Goal: Task Accomplishment & Management: Use online tool/utility

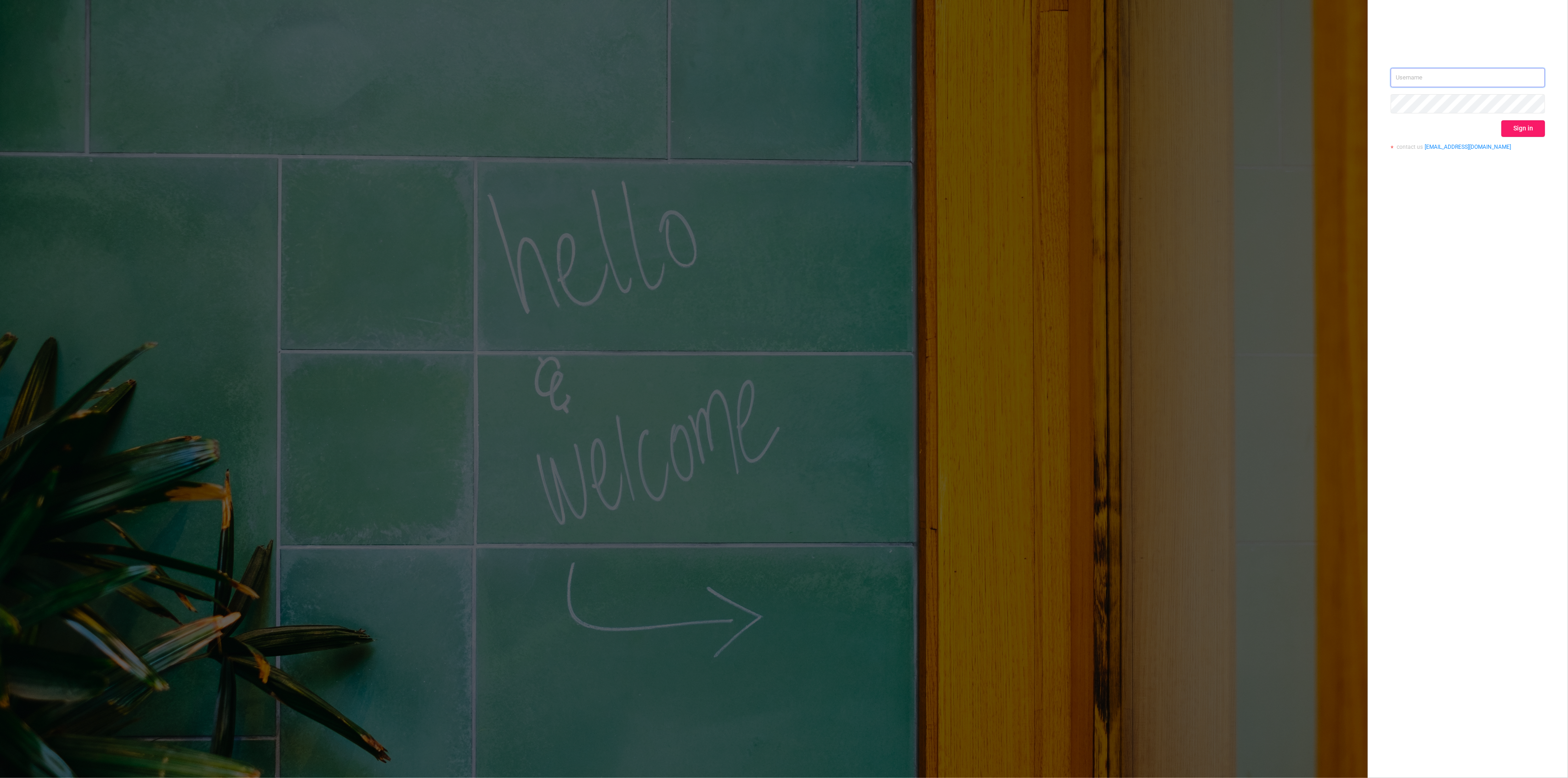
type input "[PERSON_NAME][EMAIL_ADDRESS][DOMAIN_NAME]"
click at [1526, 135] on button "Sign in" at bounding box center [1523, 128] width 44 height 17
click at [1526, 130] on div "Sign in" at bounding box center [1468, 128] width 154 height 17
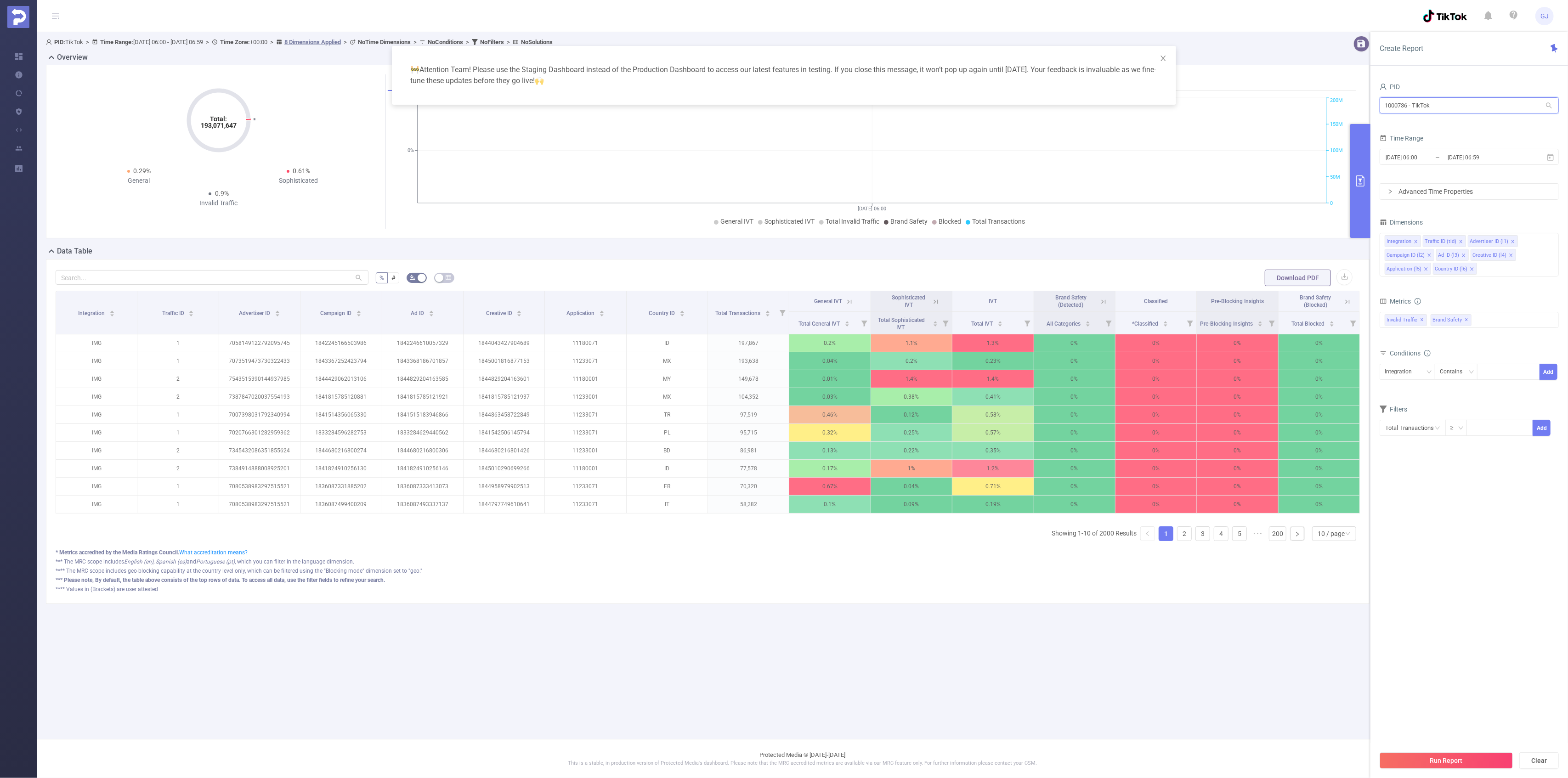
click at [1408, 106] on input "1000736 - TikTok" at bounding box center [1469, 106] width 179 height 16
type input "tcaa"
click at [1422, 118] on li "1001066 - Innovid_TCAA_Toyota_Cincinnati 20M [2.24M rows]" at bounding box center [1469, 124] width 179 height 15
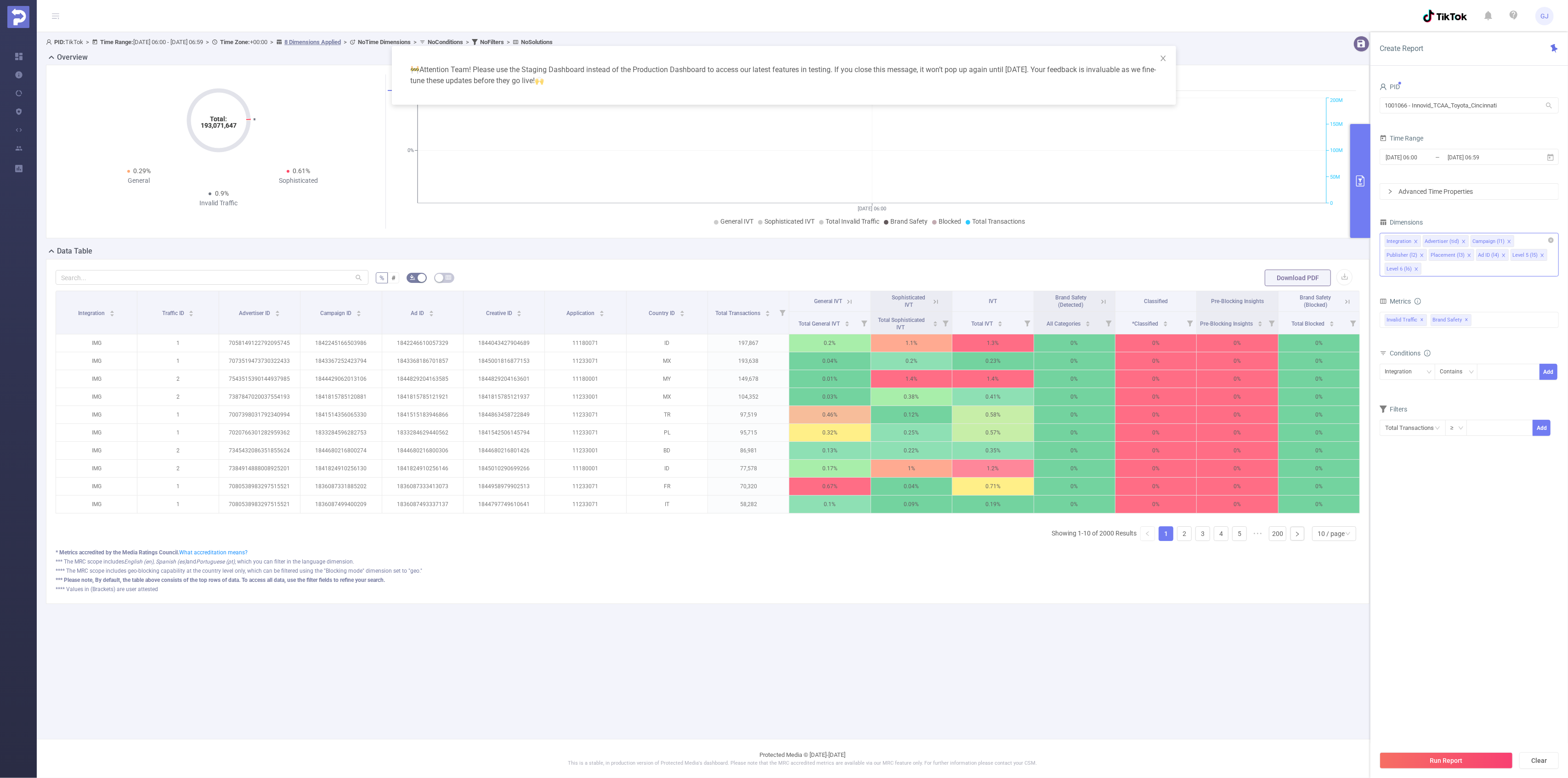
click at [1415, 270] on icon "icon: close" at bounding box center [1416, 269] width 4 height 4
click at [1540, 258] on icon "icon: close" at bounding box center [1542, 255] width 4 height 4
click at [1540, 258] on div "Integration Advertiser (tid) Campaign (l1) Publisher (l2) Placement (l3) Ad ID …" at bounding box center [1469, 247] width 179 height 30
click at [1285, 225] on div "🚧 Attention Team! Please use the Staging Dashboard instead of the Production Da…" at bounding box center [784, 389] width 1568 height 778
click at [1465, 154] on input "[DATE] 06:59" at bounding box center [1484, 157] width 74 height 12
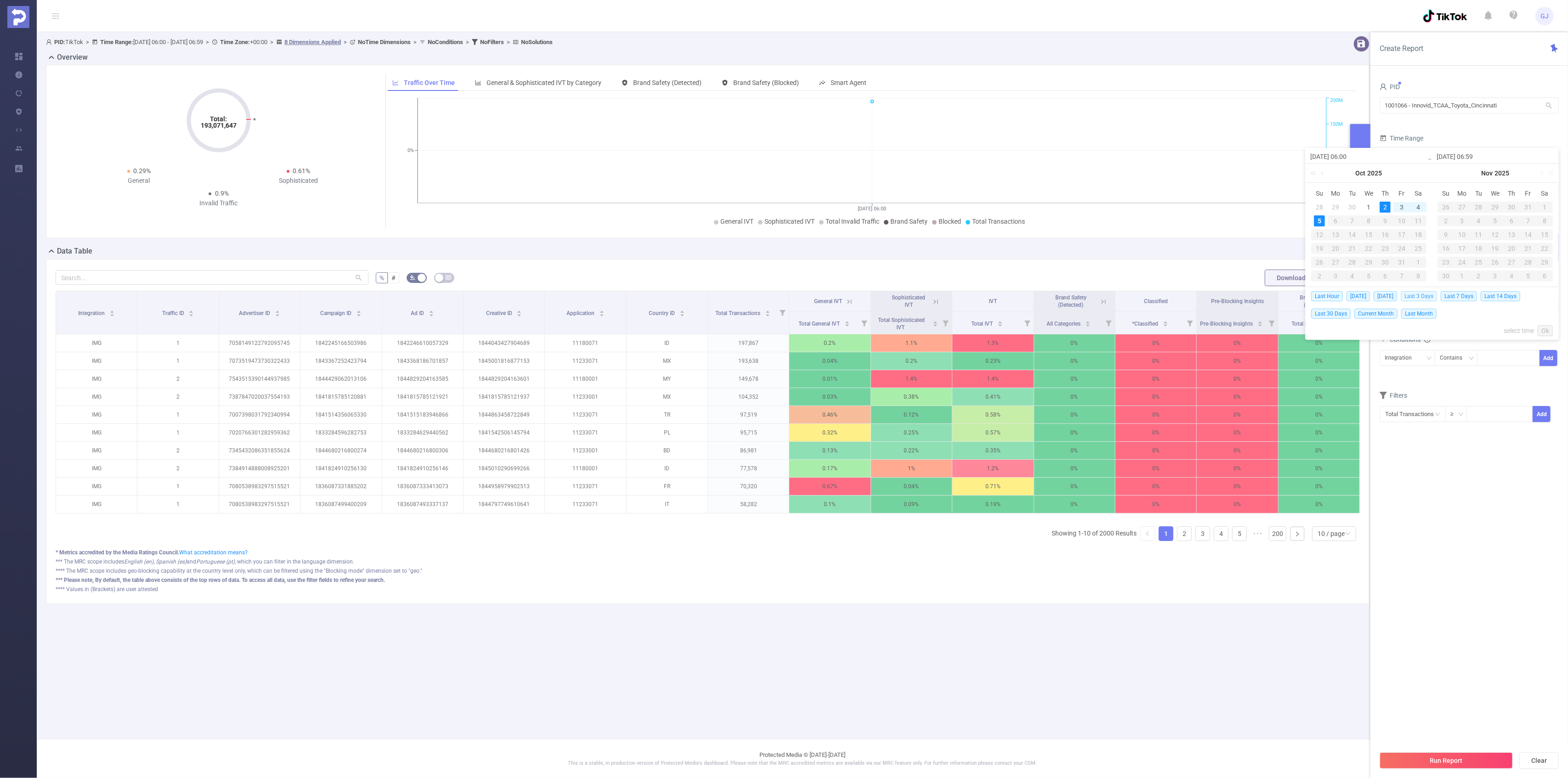
click at [1428, 298] on span "Last 3 Days" at bounding box center [1419, 296] width 36 height 10
type input "[DATE] 00:00"
type input "[DATE] 23:59"
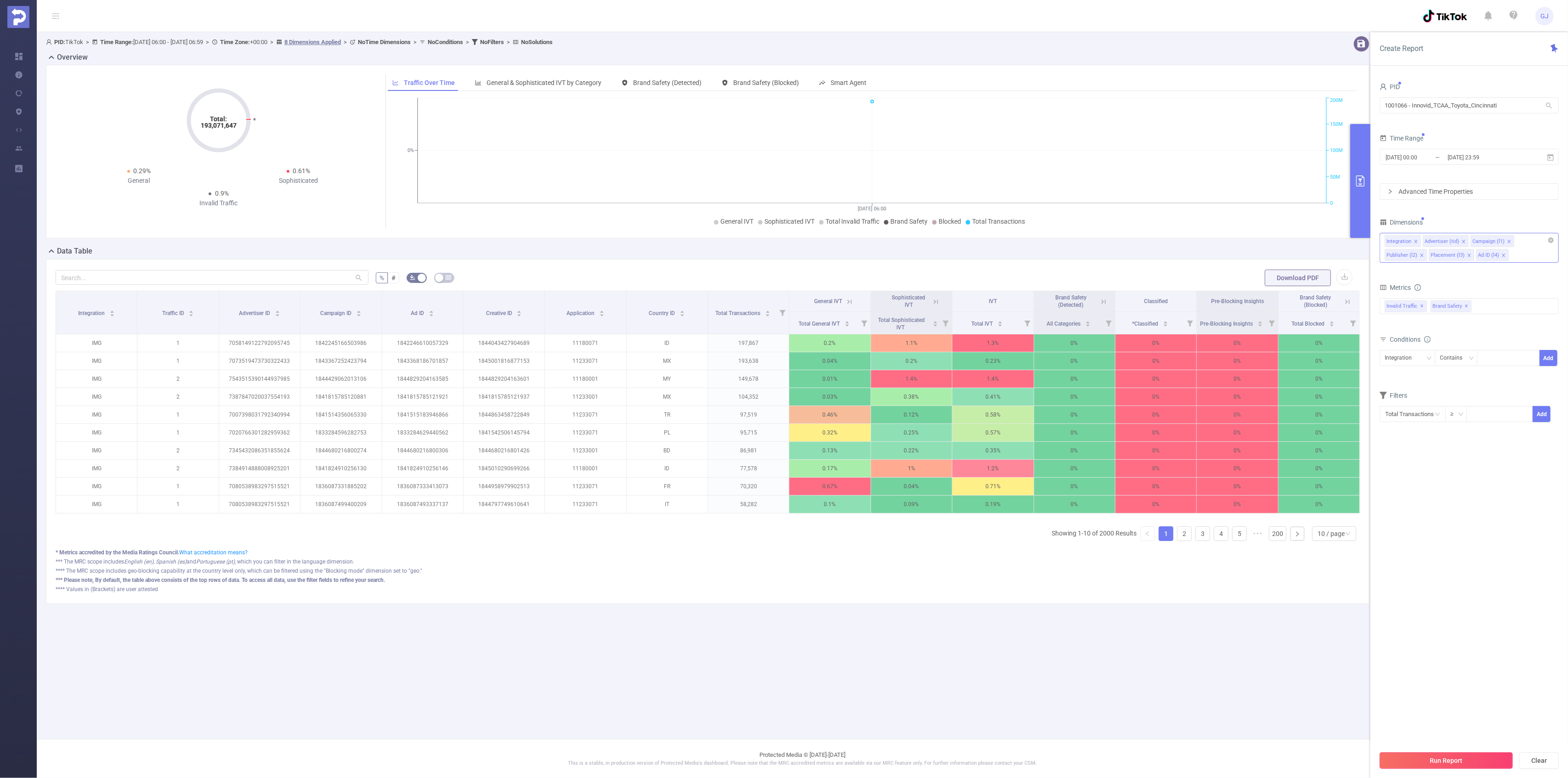
click at [1468, 758] on button "Run Report" at bounding box center [1446, 761] width 133 height 17
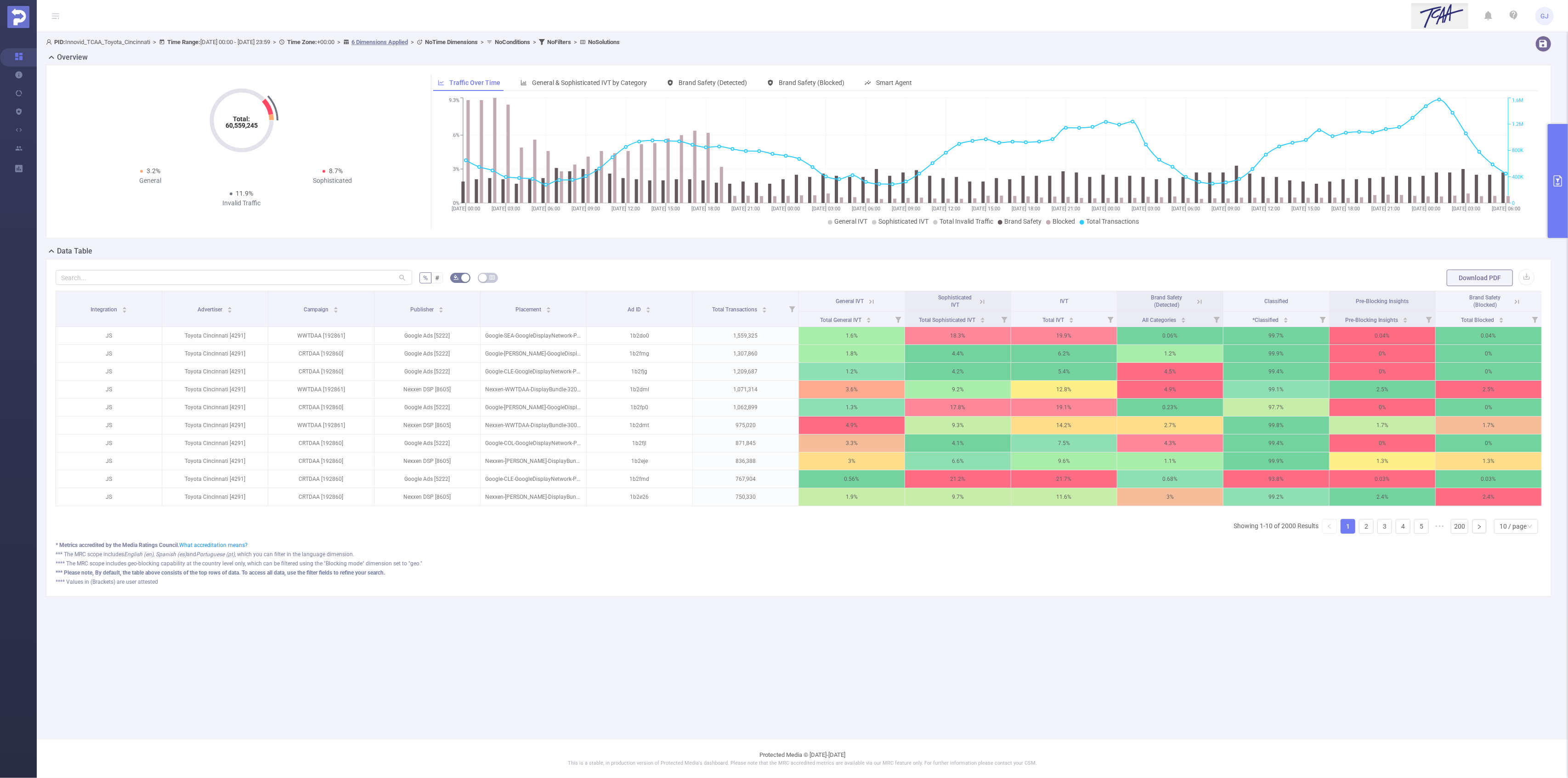
click at [983, 300] on icon at bounding box center [982, 301] width 8 height 8
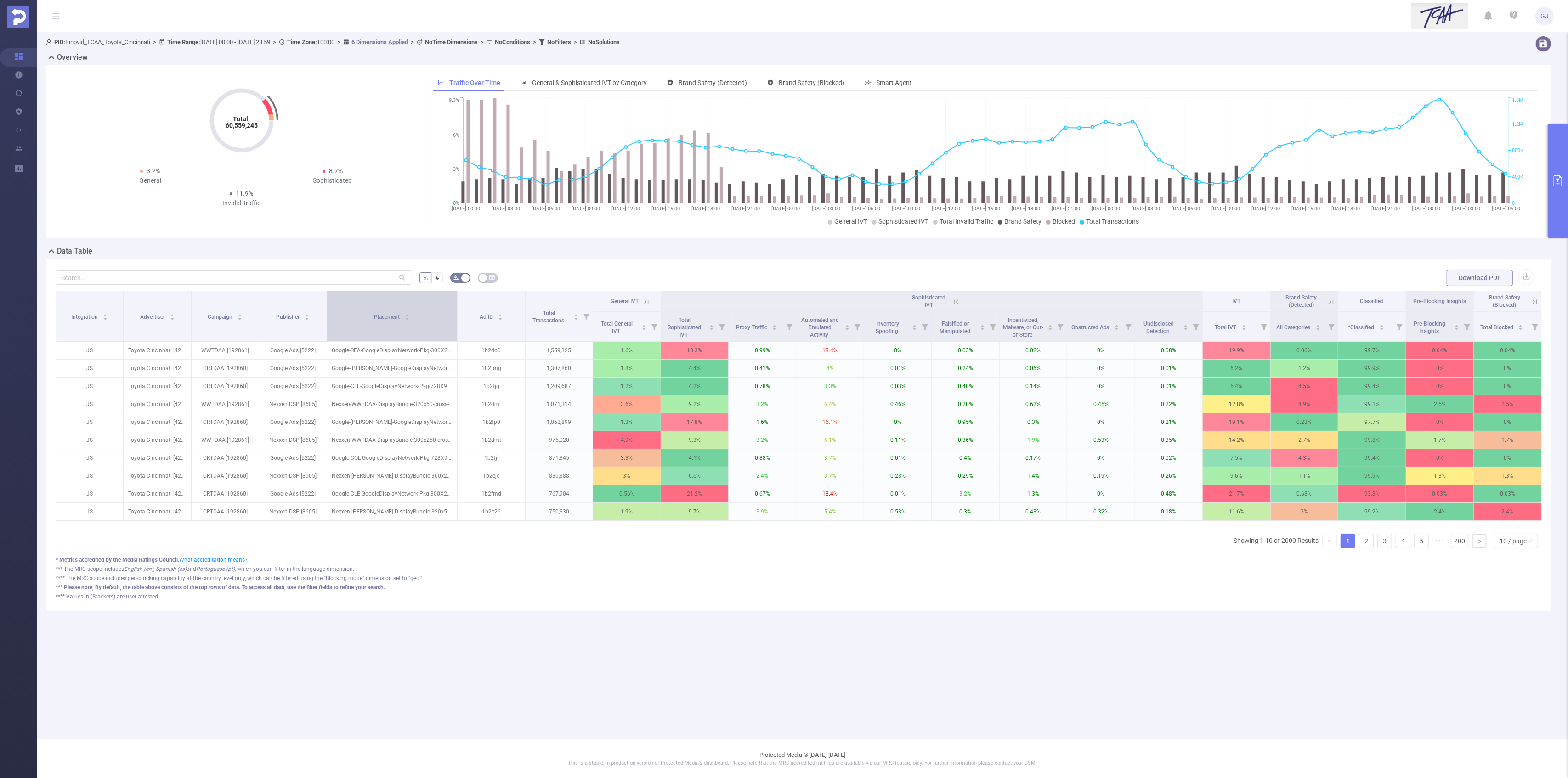
drag, startPoint x: 409, startPoint y: 316, endPoint x: 443, endPoint y: 312, distance: 34.2
click at [443, 312] on th "Placement" at bounding box center [392, 316] width 130 height 50
click at [952, 302] on icon at bounding box center [955, 301] width 8 height 8
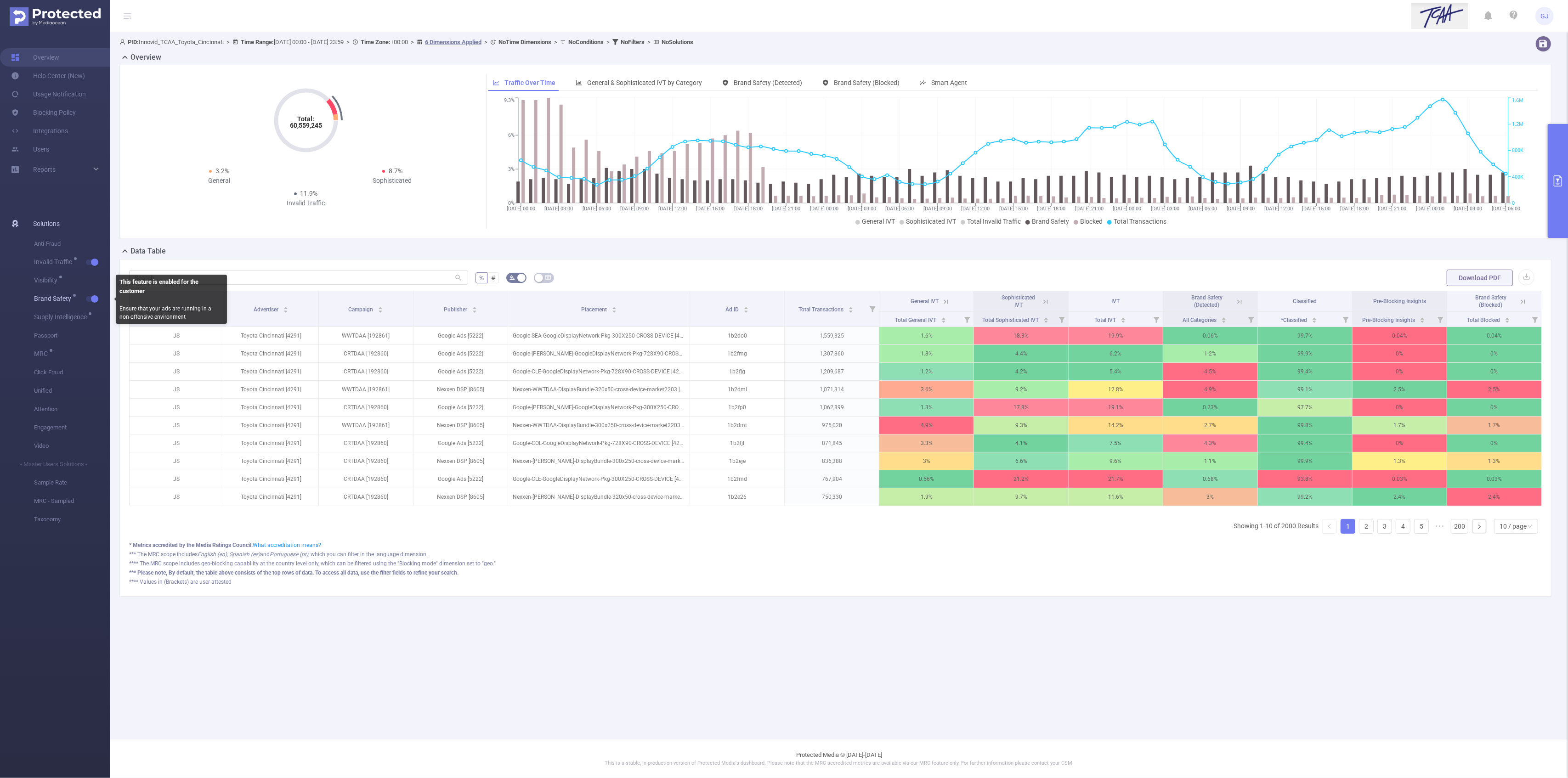
click at [89, 301] on span "button" at bounding box center [94, 299] width 12 height 4
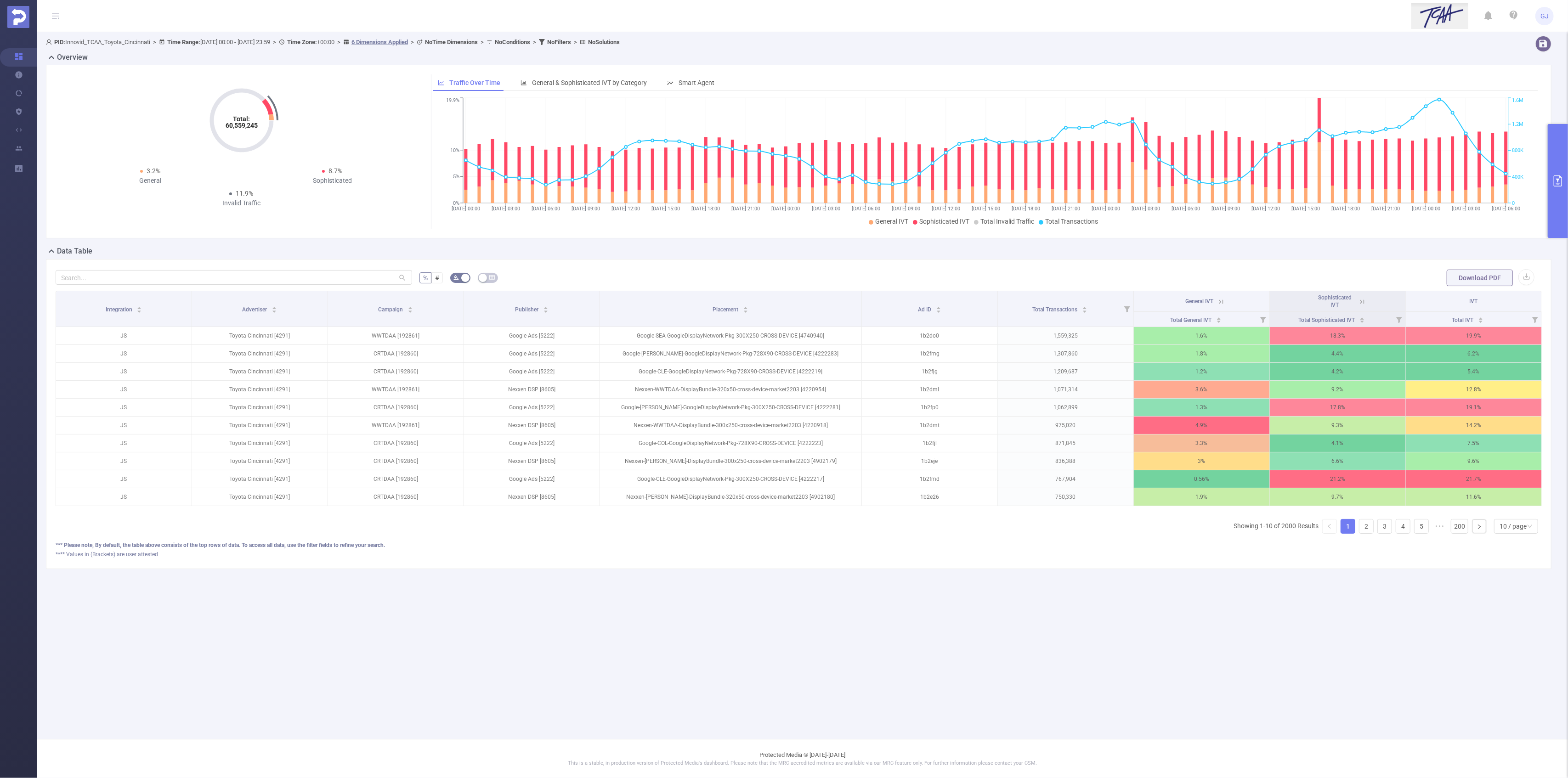
drag, startPoint x: 1557, startPoint y: 229, endPoint x: 1541, endPoint y: 236, distance: 17.5
click at [1557, 229] on button "primary" at bounding box center [1558, 180] width 20 height 114
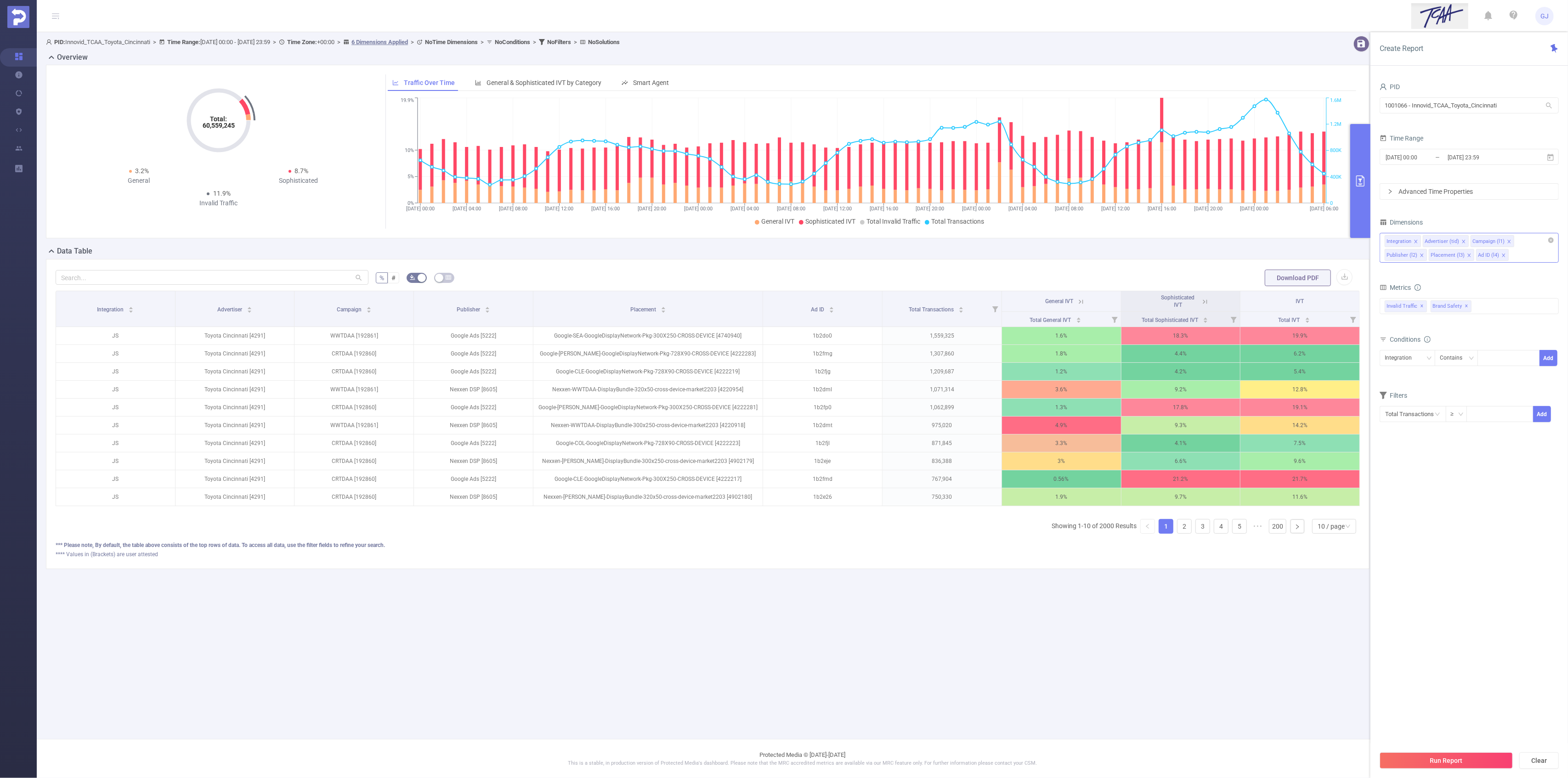
click at [1503, 258] on icon "icon: close" at bounding box center [1503, 255] width 4 height 4
click at [1468, 255] on icon "icon: close" at bounding box center [1469, 255] width 4 height 4
click at [1466, 258] on div "Integration Advertiser (tid) Campaign (l1) Publisher (l2)" at bounding box center [1469, 247] width 179 height 30
click at [1438, 401] on li "App" at bounding box center [1469, 405] width 178 height 15
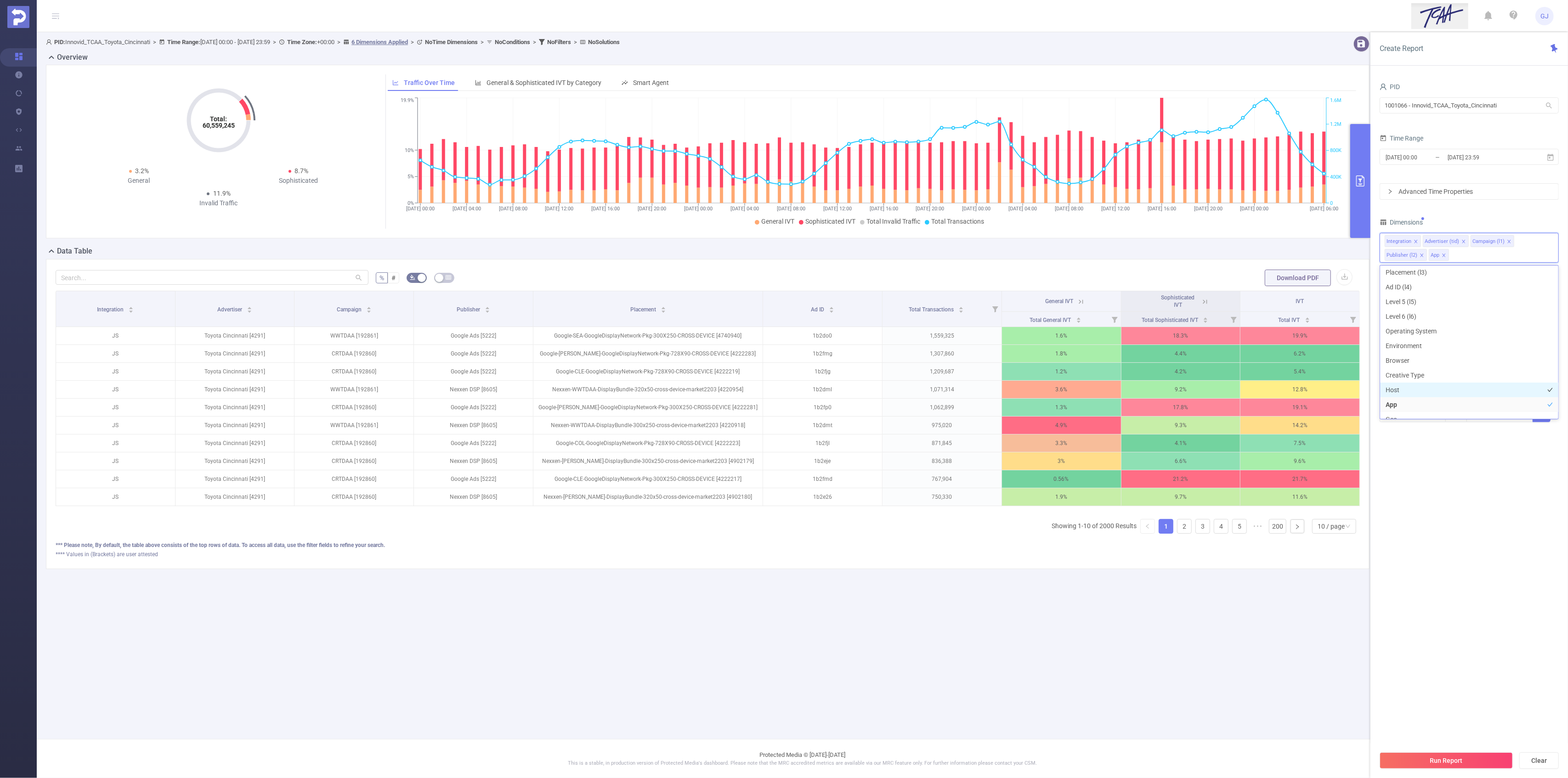
click at [1441, 388] on li "Host" at bounding box center [1469, 390] width 178 height 15
click at [1441, 766] on button "Run Report" at bounding box center [1446, 761] width 133 height 17
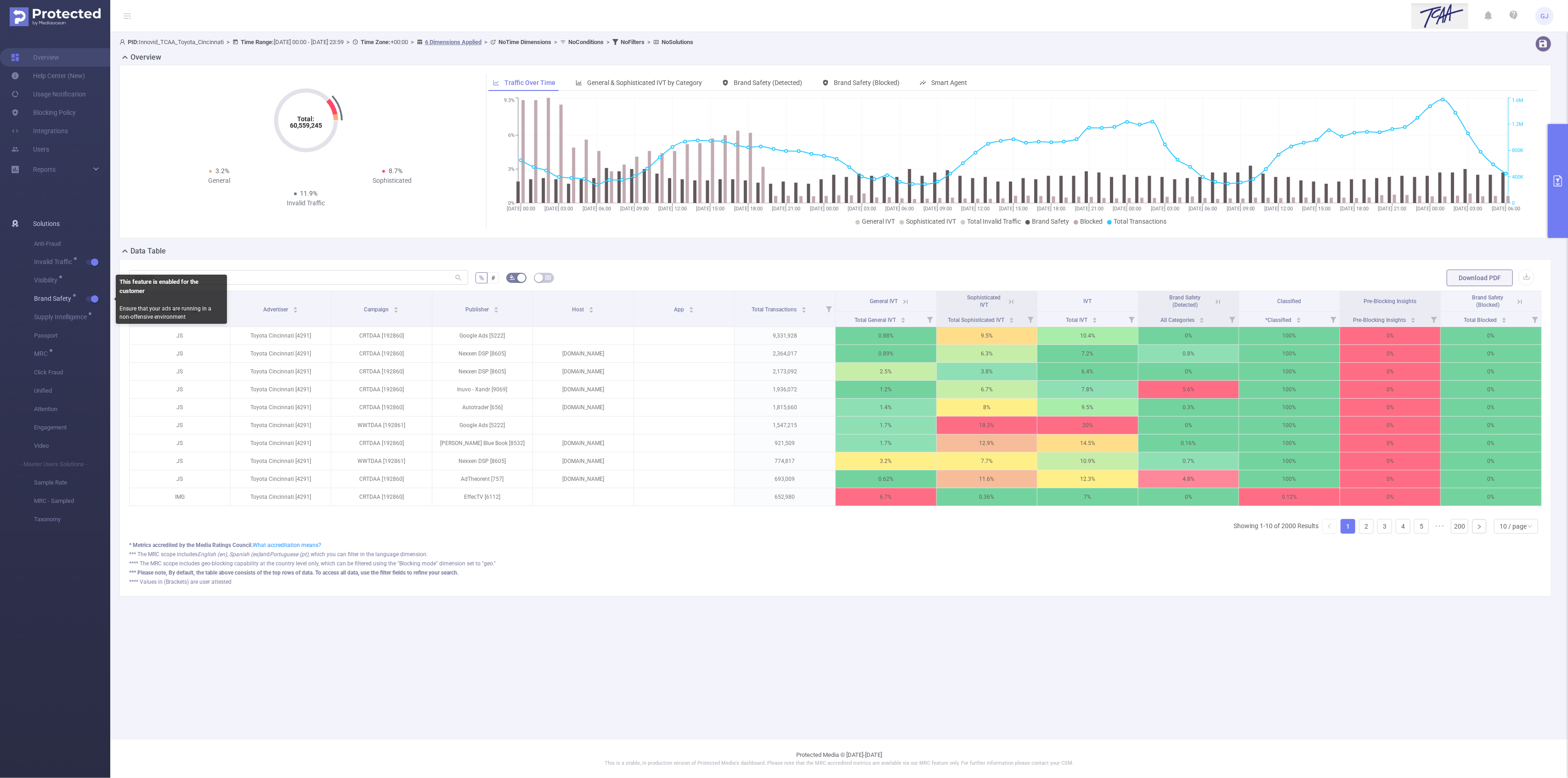
click at [95, 297] on button "button" at bounding box center [92, 299] width 13 height 6
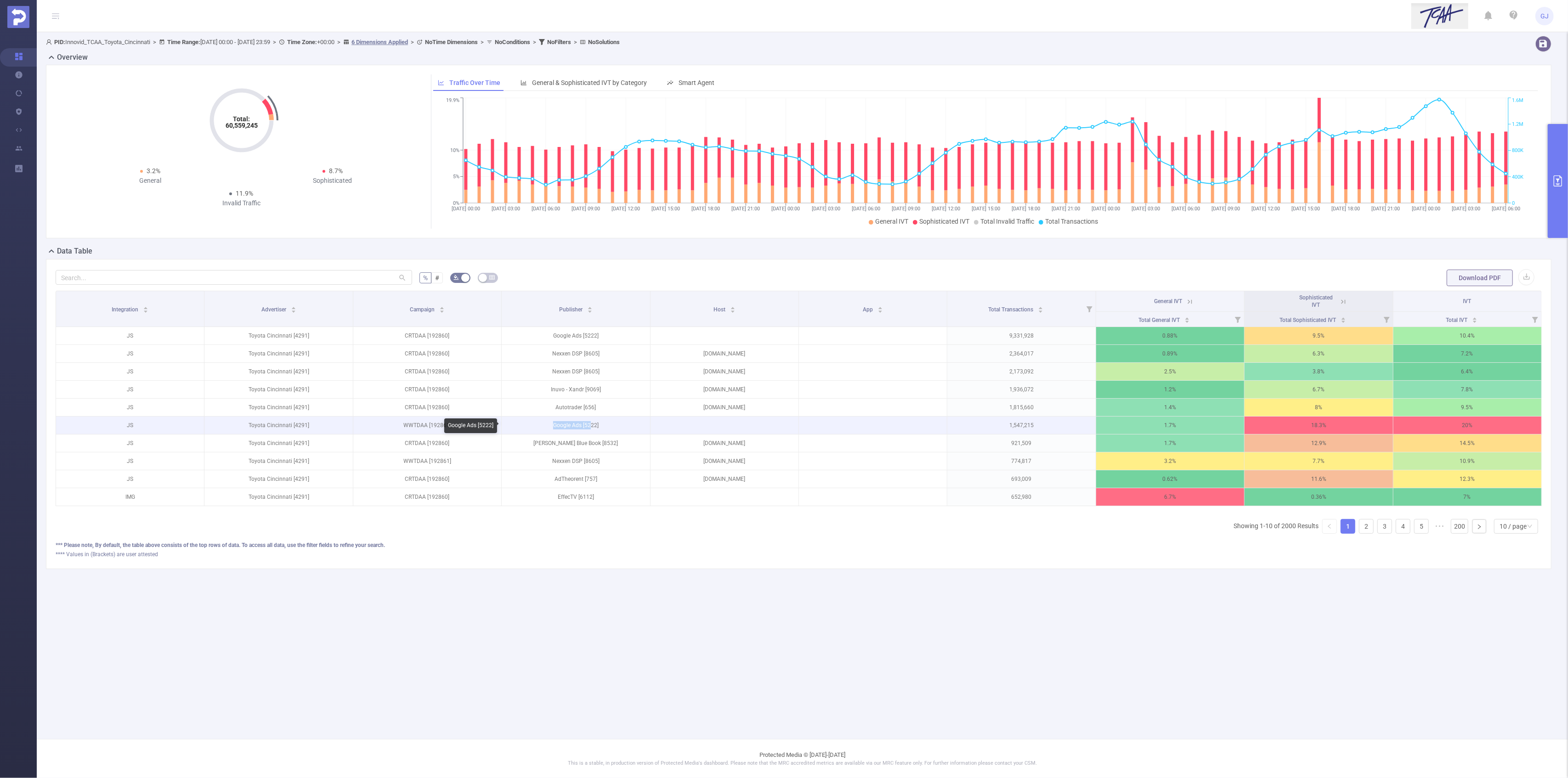
drag, startPoint x: 591, startPoint y: 427, endPoint x: 550, endPoint y: 426, distance: 41.0
click at [550, 426] on p "Google Ads [5222]" at bounding box center [575, 426] width 148 height 17
click at [568, 425] on p "Google Ads [5222]" at bounding box center [575, 426] width 148 height 17
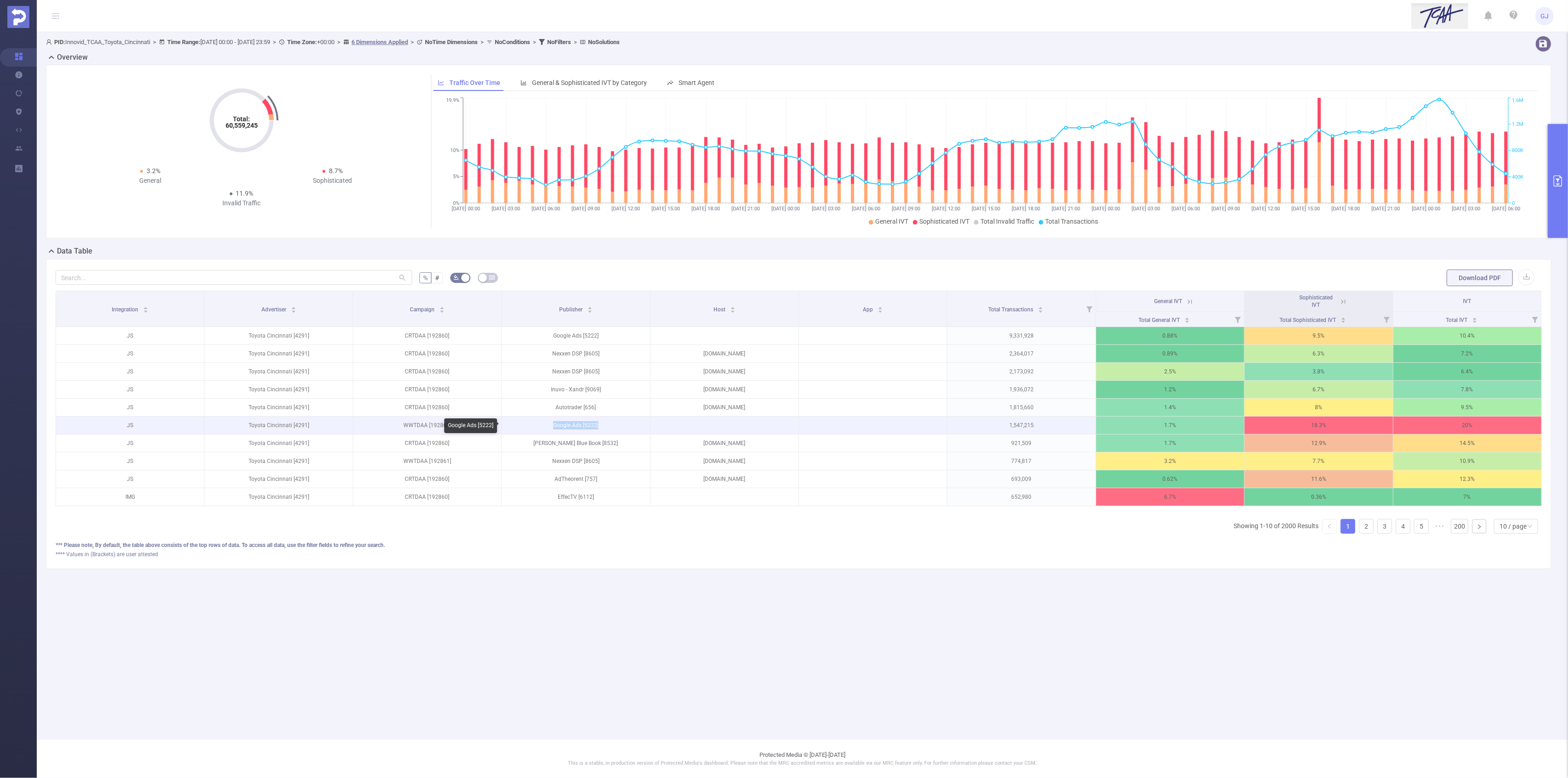
click at [583, 427] on p "Google Ads [5222]" at bounding box center [575, 426] width 148 height 17
click at [584, 427] on p "Google Ads [5222]" at bounding box center [575, 426] width 148 height 17
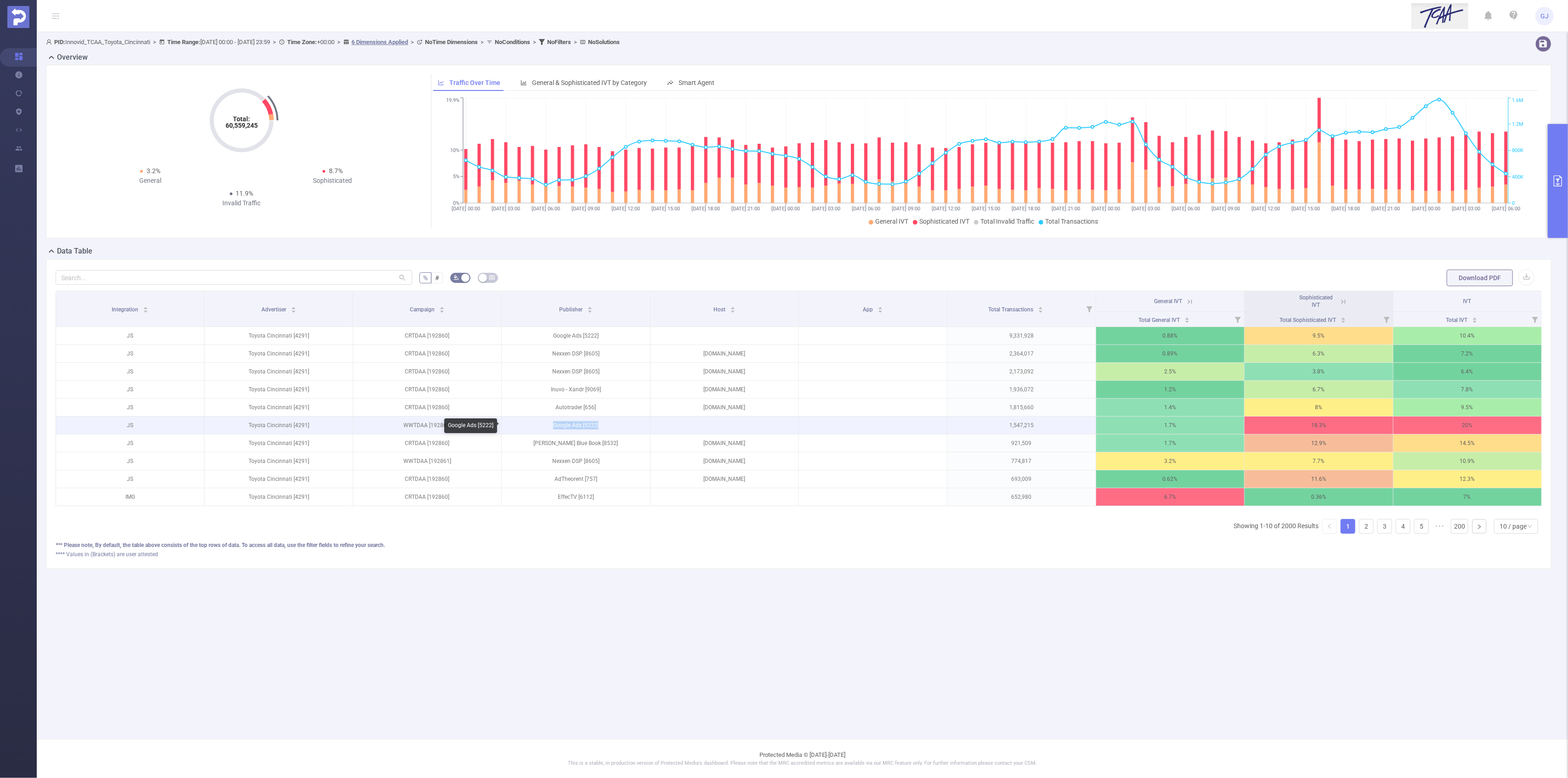
click at [584, 427] on p "Google Ads [5222]" at bounding box center [575, 426] width 148 height 17
click at [708, 424] on p at bounding box center [724, 425] width 148 height 9
drag, startPoint x: 412, startPoint y: 428, endPoint x: 896, endPoint y: 419, distance: 484.1
click at [896, 419] on tr "JS Toyota Cincinnati [4291] WWTDAA [192861] Google Ads [5222] 1,547,215 1.7% 18…" at bounding box center [799, 426] width 1486 height 18
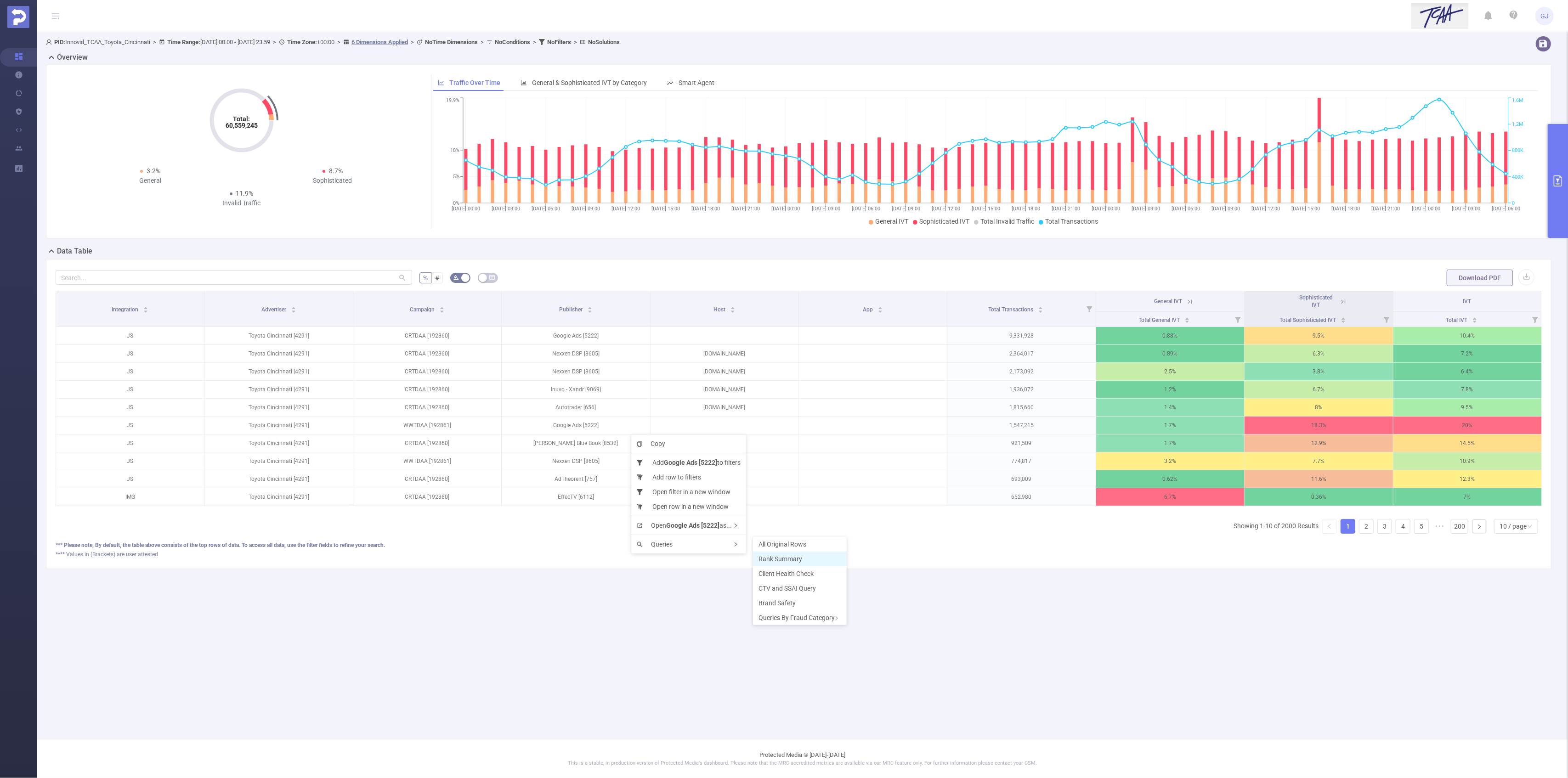
click at [796, 559] on span "Rank Summary" at bounding box center [780, 559] width 44 height 7
click at [842, 508] on span "Rank Summary" at bounding box center [840, 509] width 44 height 7
click at [1560, 212] on button "primary" at bounding box center [1558, 180] width 20 height 114
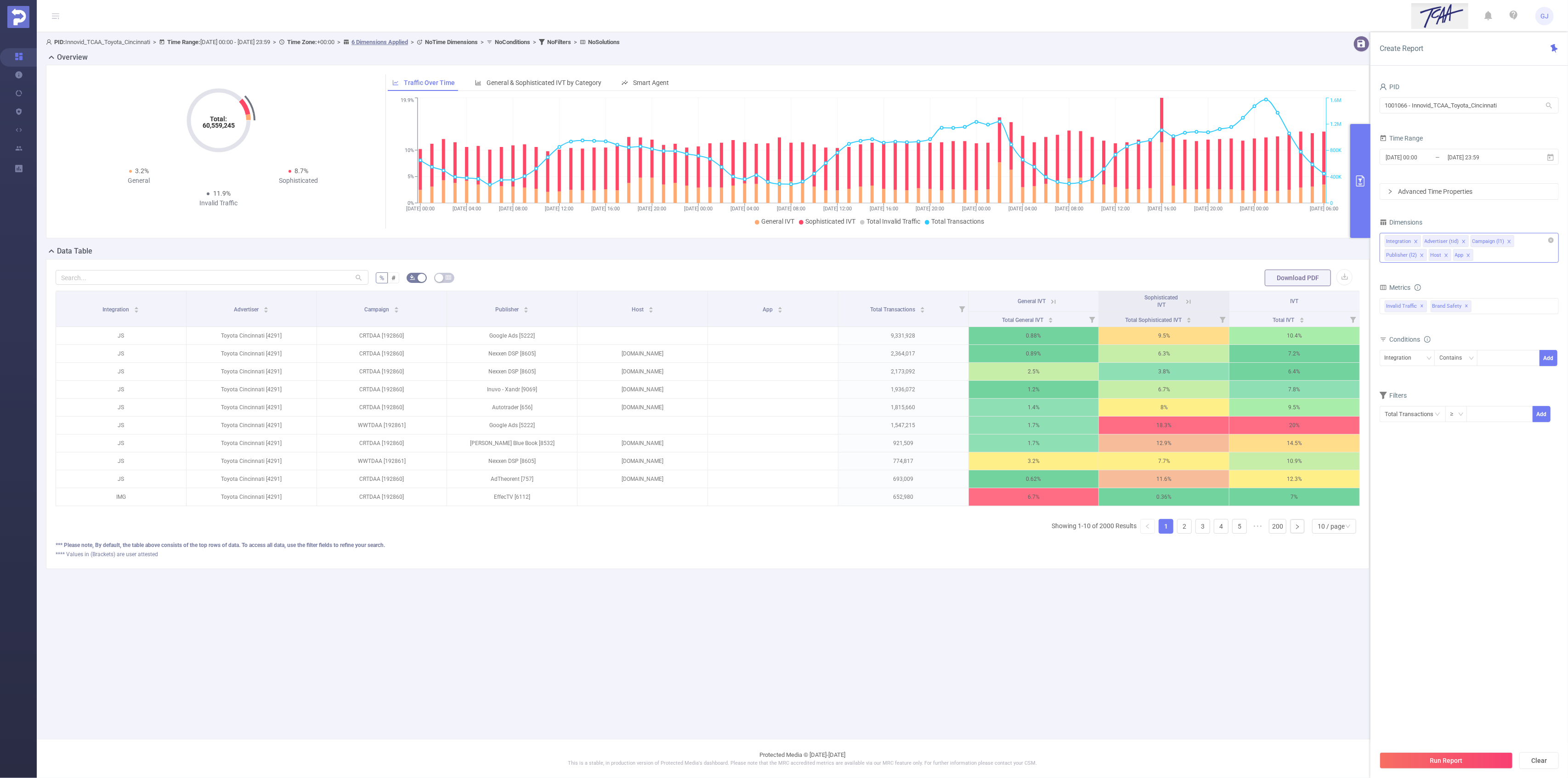
click at [1508, 256] on div "Integration Advertiser (tid) Campaign (l1) Publisher (l2) Host App" at bounding box center [1469, 247] width 179 height 30
click at [1427, 332] on li "Operating System" at bounding box center [1469, 330] width 178 height 15
click at [1468, 763] on button "Run Report" at bounding box center [1446, 761] width 133 height 17
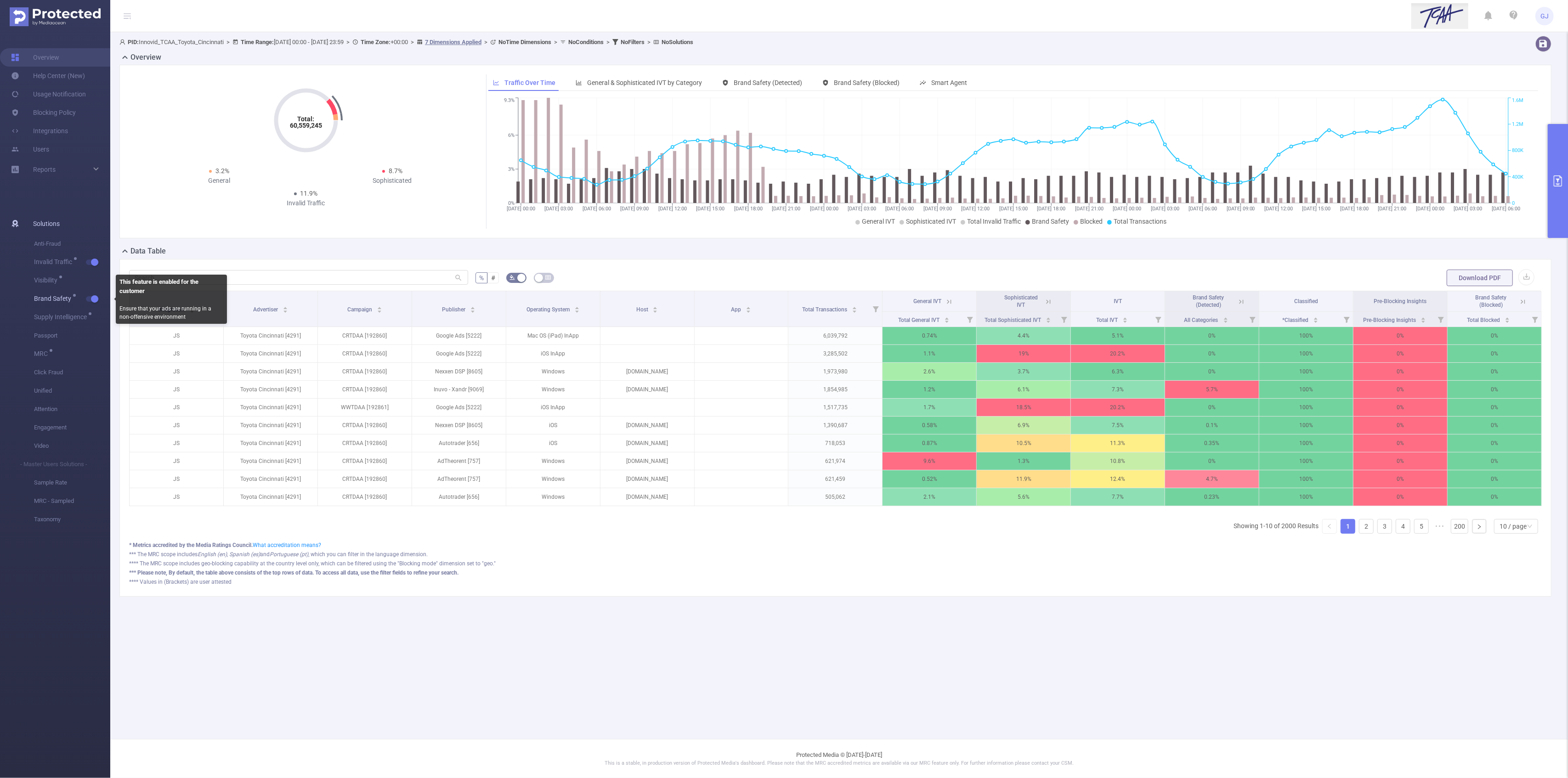
click at [89, 296] on button "button" at bounding box center [92, 299] width 13 height 6
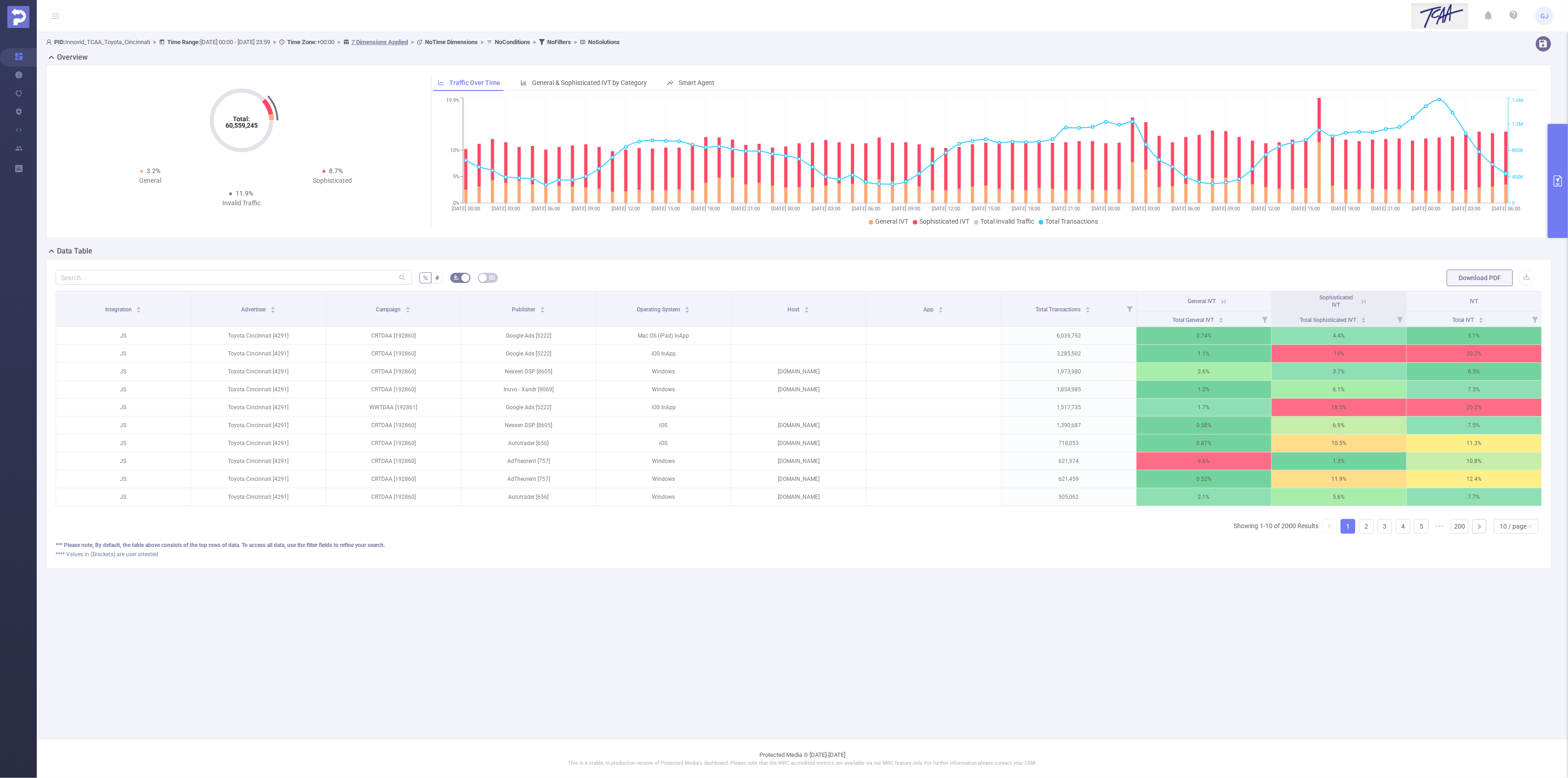
click at [419, 618] on main "PID: Innovid_TCAA_Toyota_Cincinnati > Time Range: [DATE] 00:00 - [DATE] 23:59 >…" at bounding box center [803, 370] width 1531 height 739
